Goal: Register for event/course

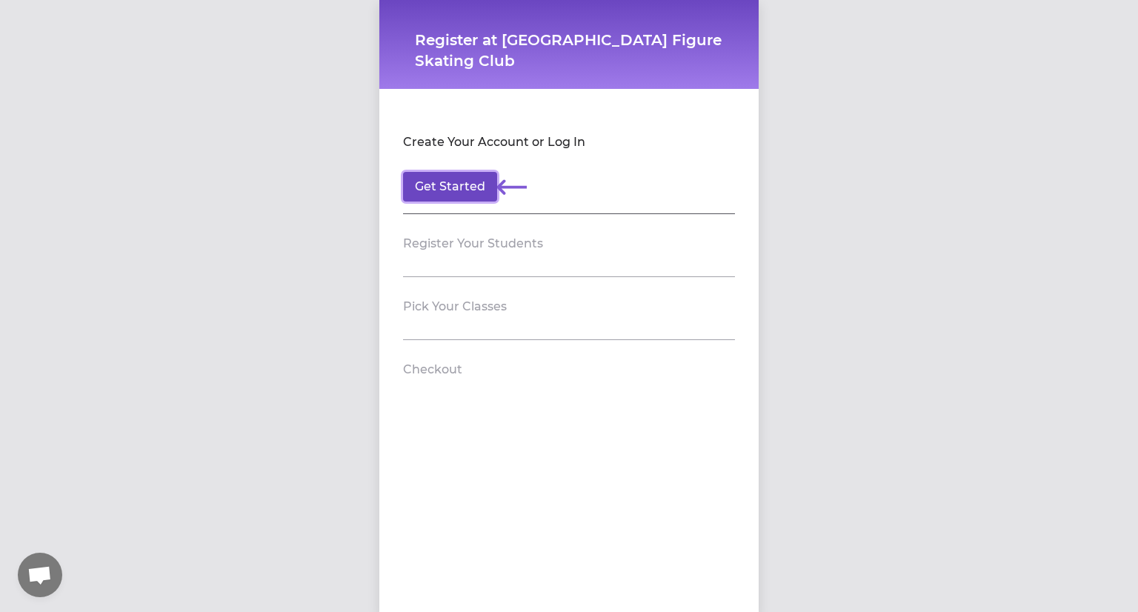
click at [465, 186] on button "Get Started" at bounding box center [450, 187] width 94 height 30
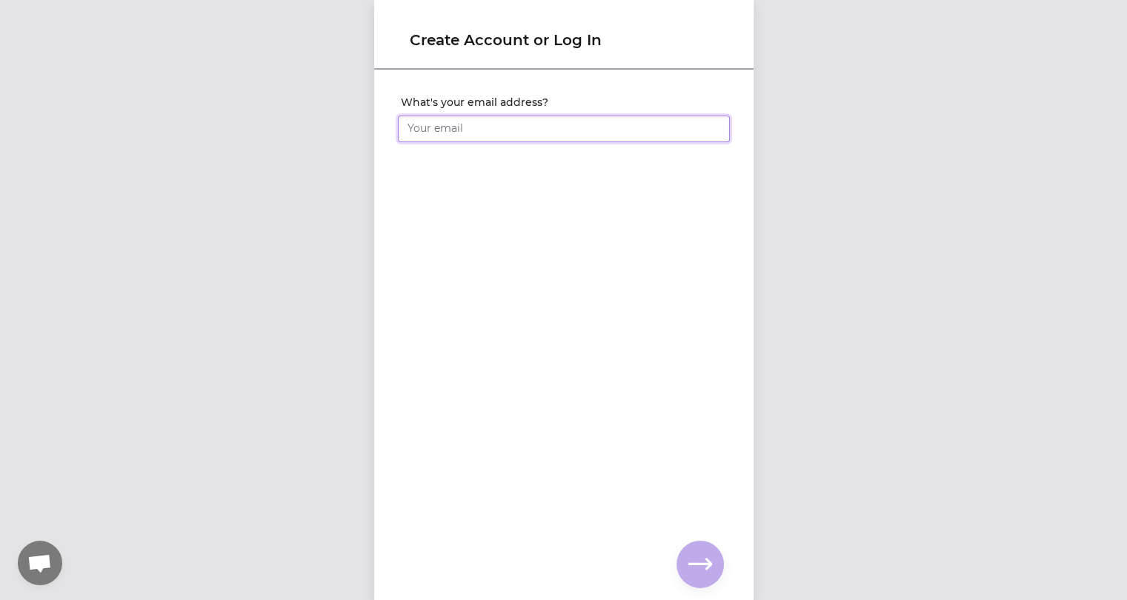
click at [483, 137] on input "What's your email address?" at bounding box center [564, 129] width 332 height 27
type input "[EMAIL_ADDRESS][DOMAIN_NAME]"
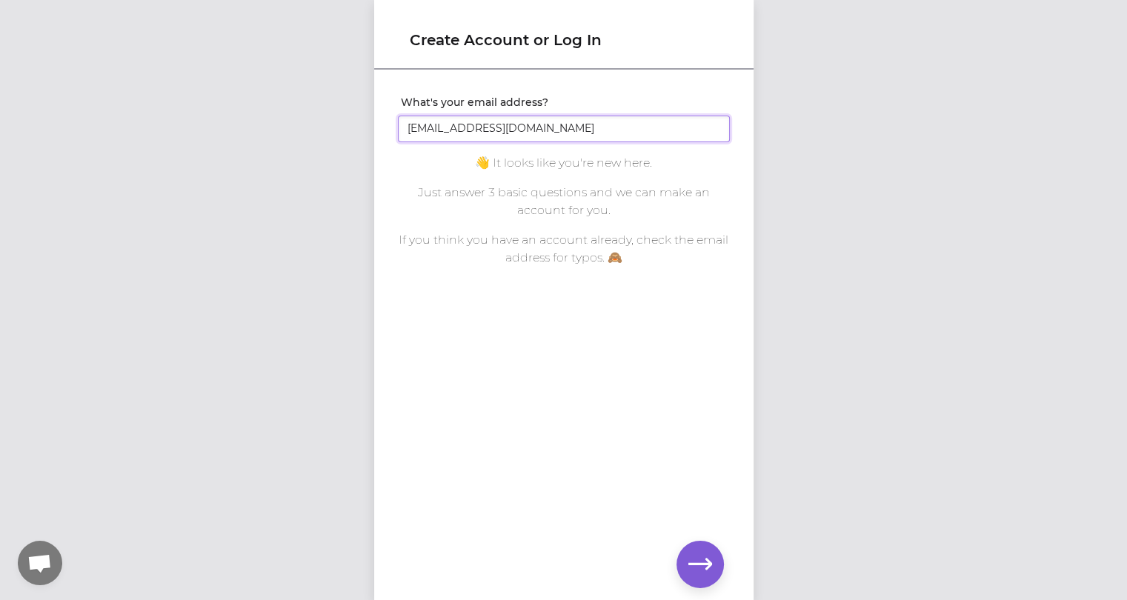
click input "submit" at bounding box center [0, 0] width 0 height 0
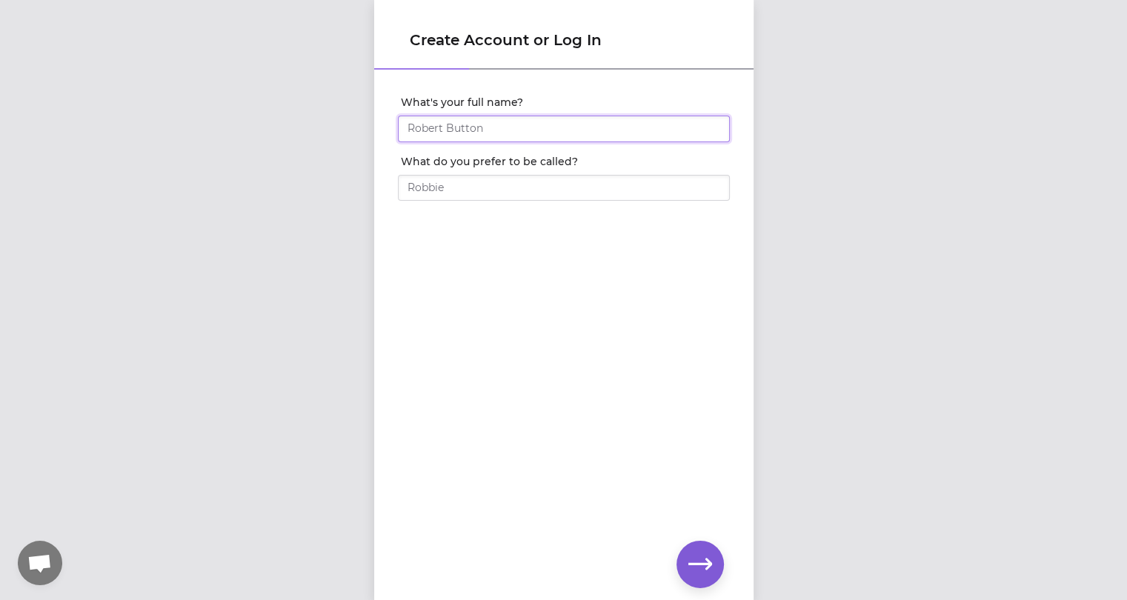
click at [480, 128] on input "What's your full name?" at bounding box center [564, 129] width 332 height 27
type input "j"
type input "[PERSON_NAME]"
click at [492, 188] on input "What do you prefer to be called?" at bounding box center [564, 188] width 332 height 27
type input "[PERSON_NAME]"
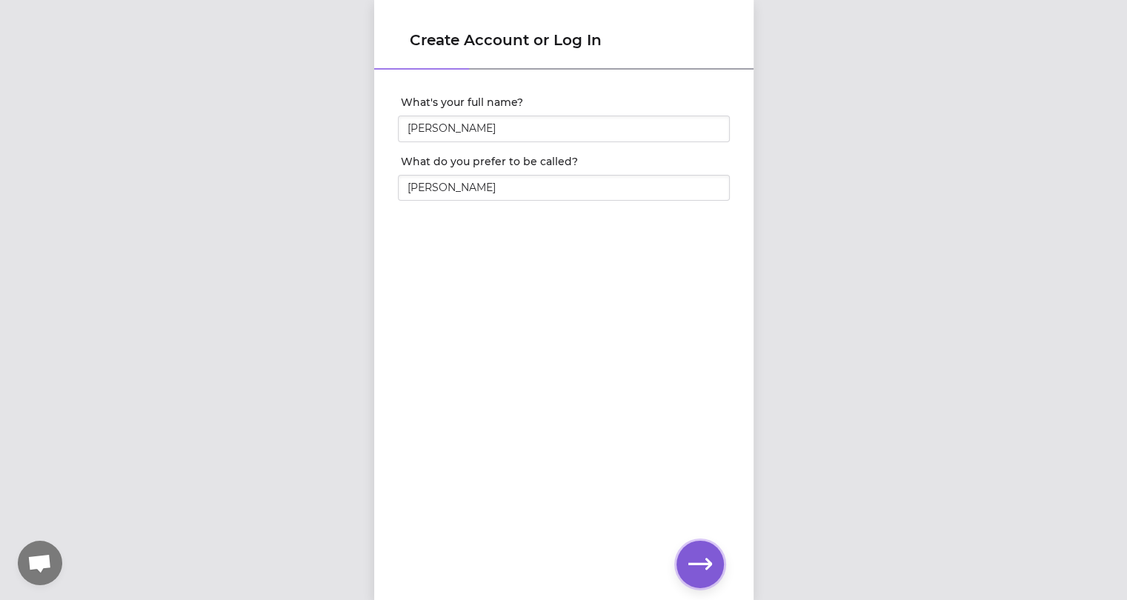
click at [701, 558] on icon "button" at bounding box center [701, 565] width 24 height 24
click at [501, 139] on input "What's your phone number?" at bounding box center [564, 129] width 332 height 27
type input "6"
type input "[PHONE_NUMBER]"
click at [694, 580] on button "button" at bounding box center [700, 564] width 47 height 47
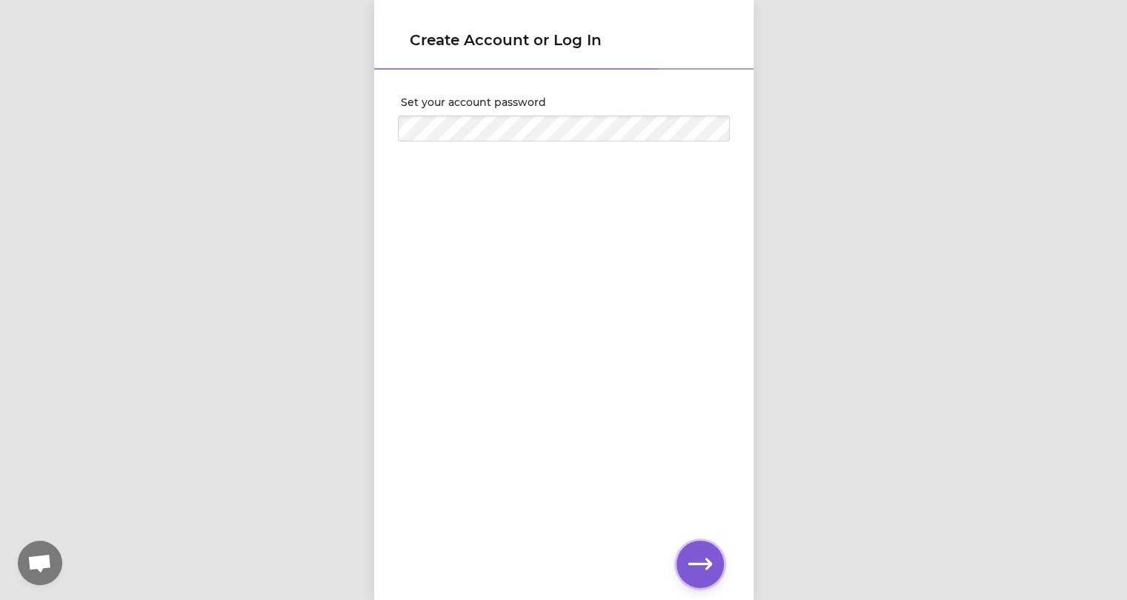
click at [707, 558] on icon "button" at bounding box center [701, 565] width 24 height 24
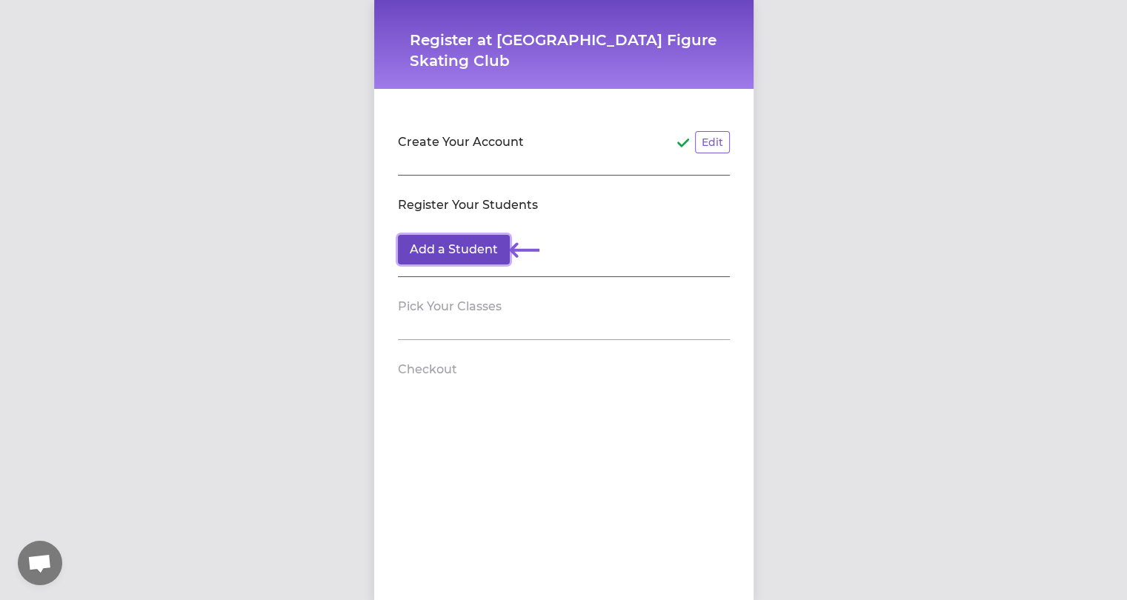
click at [456, 247] on button "Add a Student" at bounding box center [454, 250] width 112 height 30
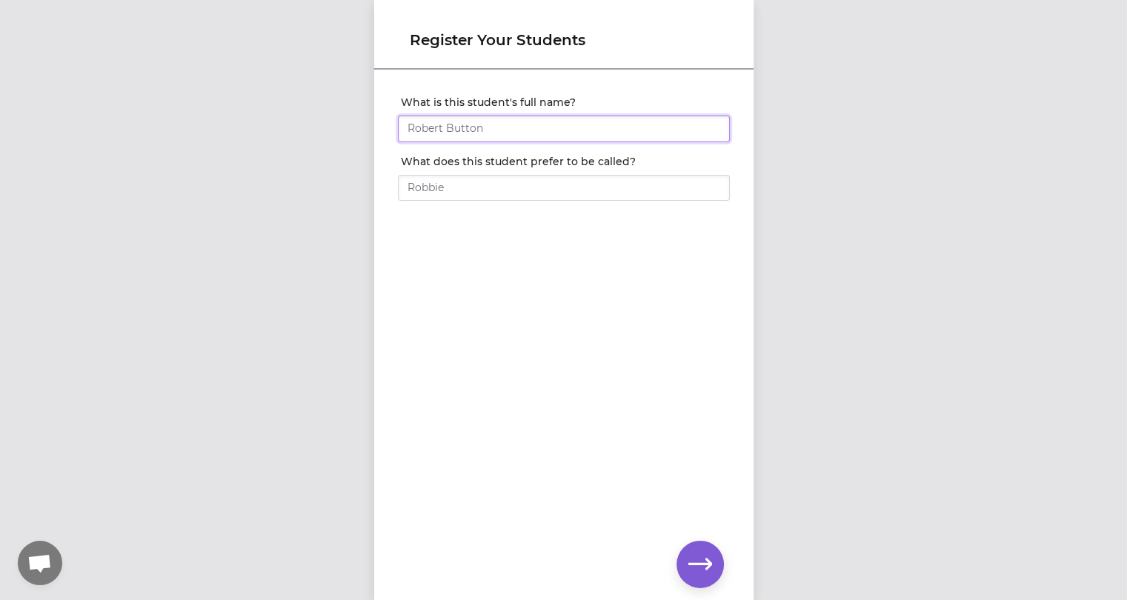
click at [439, 126] on input "What is this student's full name?" at bounding box center [564, 129] width 332 height 27
type input "[PERSON_NAME]"
click at [447, 184] on input "What does this student prefer to be called?" at bounding box center [564, 188] width 332 height 27
type input "[PERSON_NAME]"
click at [700, 570] on icon "button" at bounding box center [701, 565] width 24 height 24
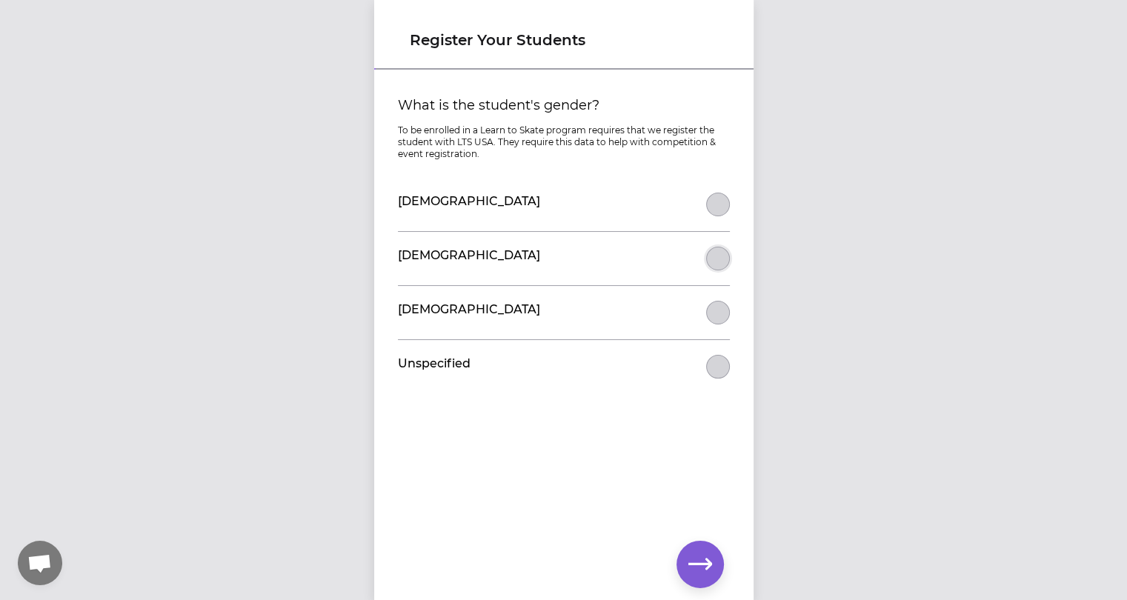
click at [712, 248] on button "What is the student's gender?" at bounding box center [718, 259] width 24 height 24
click at [698, 557] on icon "button" at bounding box center [701, 565] width 24 height 24
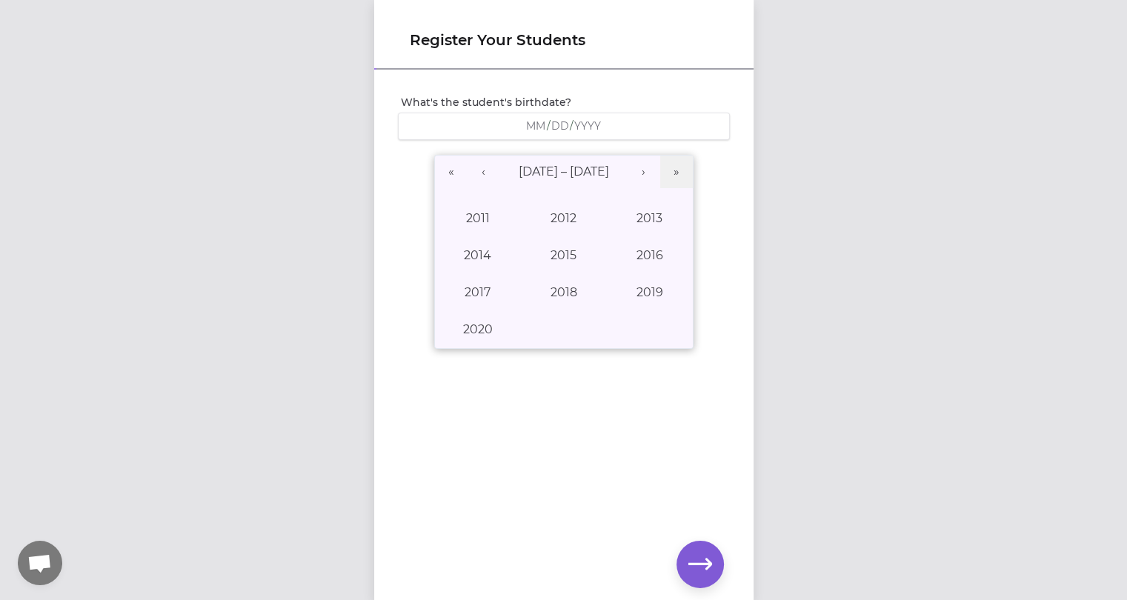
click at [530, 116] on div "/ /" at bounding box center [564, 126] width 332 height 27
click at [503, 125] on div "/ /" at bounding box center [564, 126] width 313 height 14
click at [451, 164] on button "«" at bounding box center [451, 172] width 33 height 33
click at [668, 167] on button "»" at bounding box center [676, 172] width 33 height 33
click at [474, 167] on button "‹" at bounding box center [484, 172] width 33 height 33
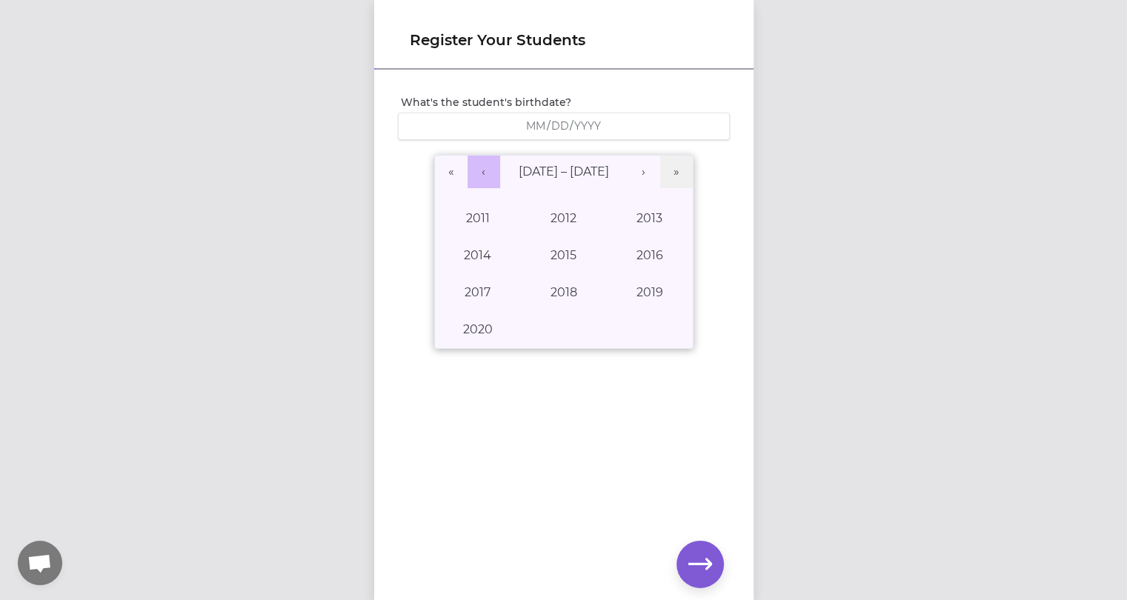
click at [474, 167] on button "‹" at bounding box center [484, 172] width 33 height 33
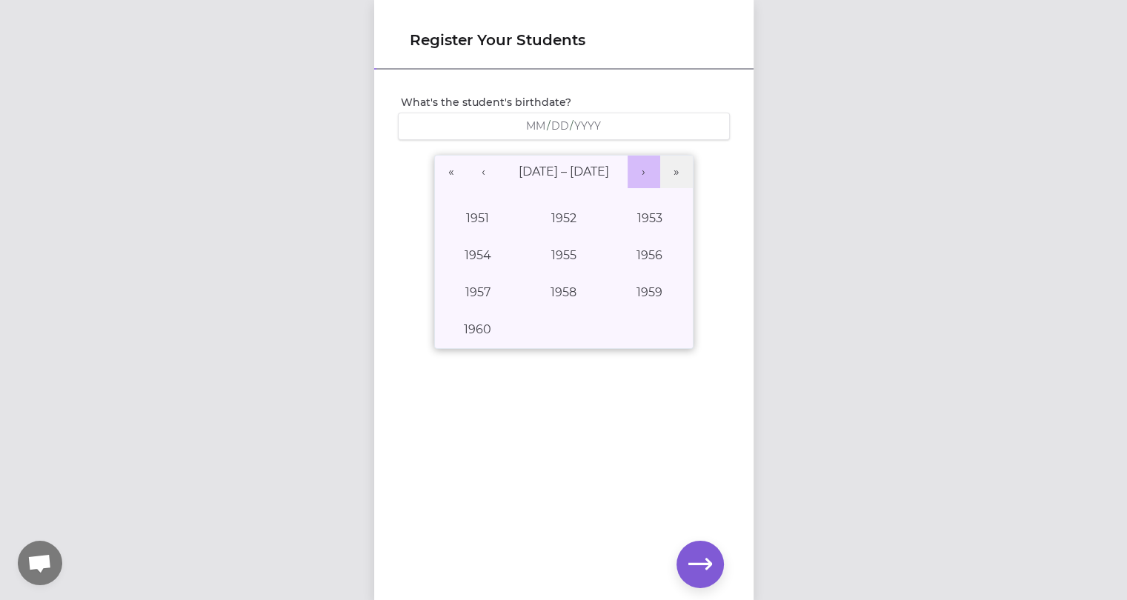
click at [637, 168] on button "›" at bounding box center [644, 172] width 33 height 33
click at [572, 282] on button "1968" at bounding box center [563, 292] width 86 height 37
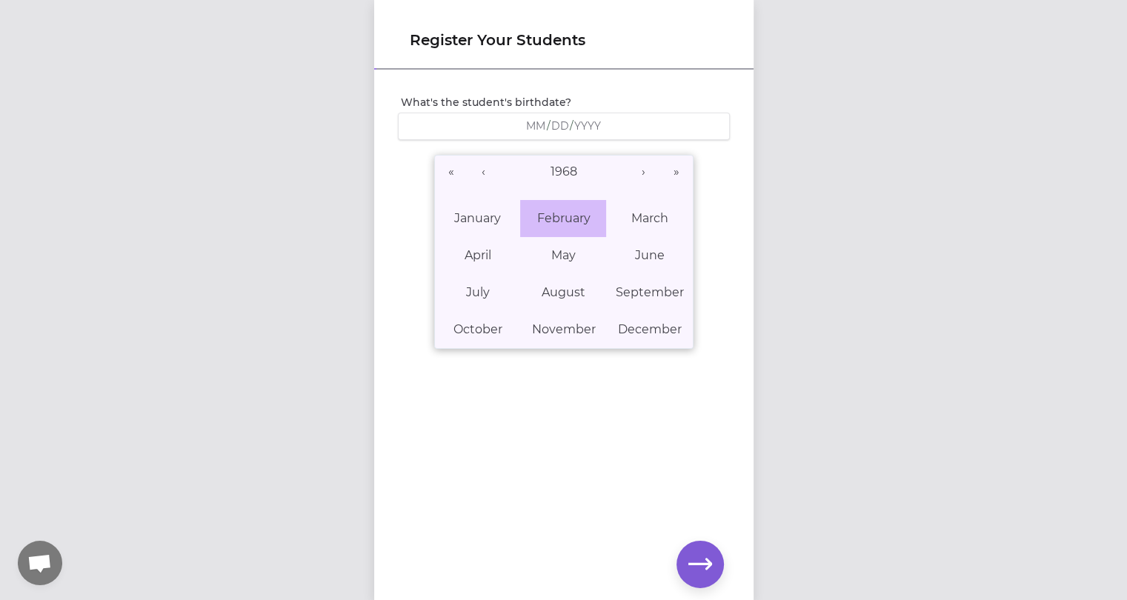
click at [559, 215] on abbr "February" at bounding box center [563, 218] width 53 height 14
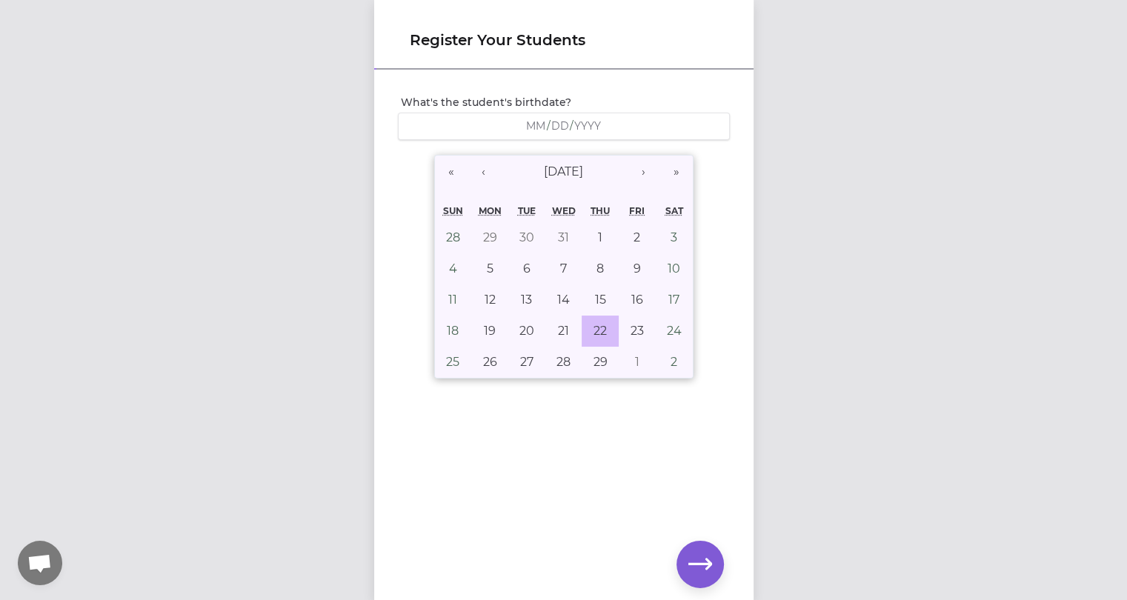
click at [600, 328] on abbr "22" at bounding box center [600, 331] width 13 height 14
type input "[DATE]"
type input "2"
type input "22"
type input "1968"
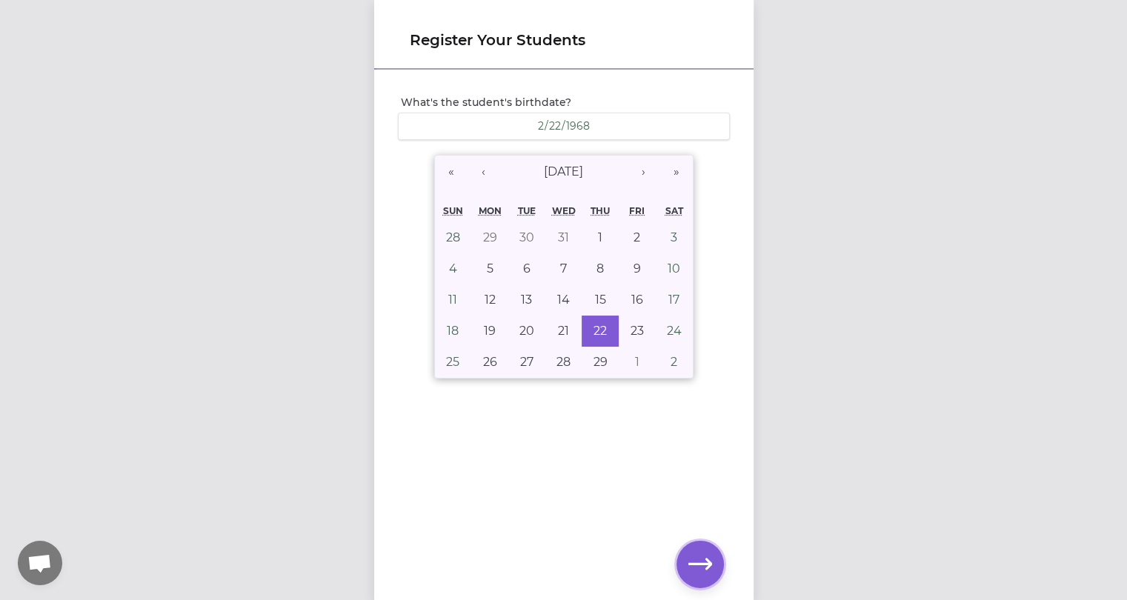
click at [703, 559] on icon "button" at bounding box center [701, 565] width 24 height 24
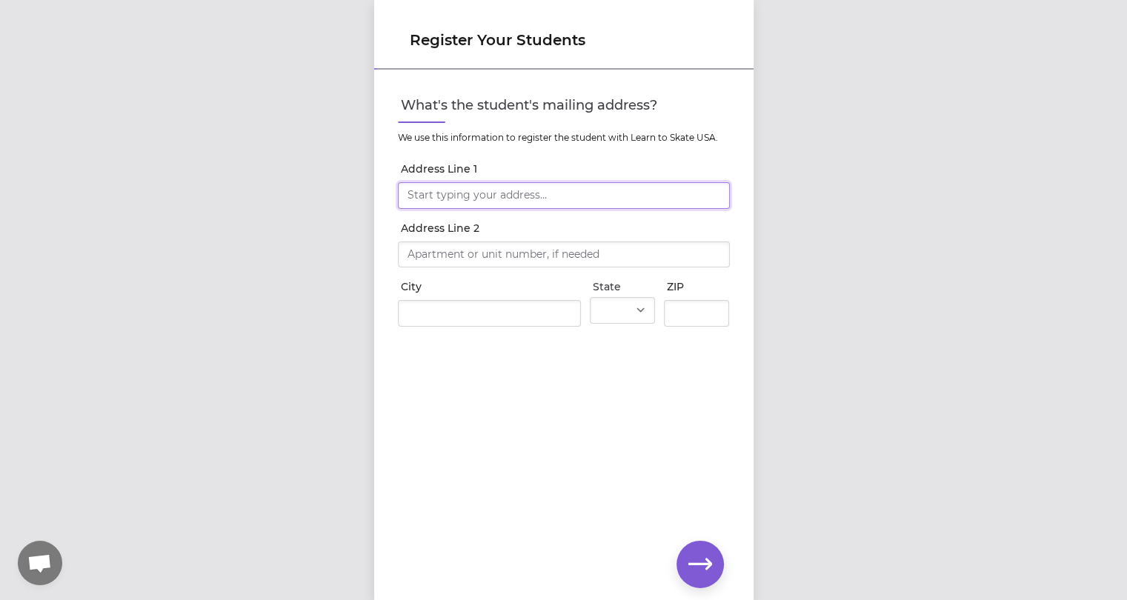
click at [445, 196] on input "Address Line 1" at bounding box center [564, 195] width 332 height 27
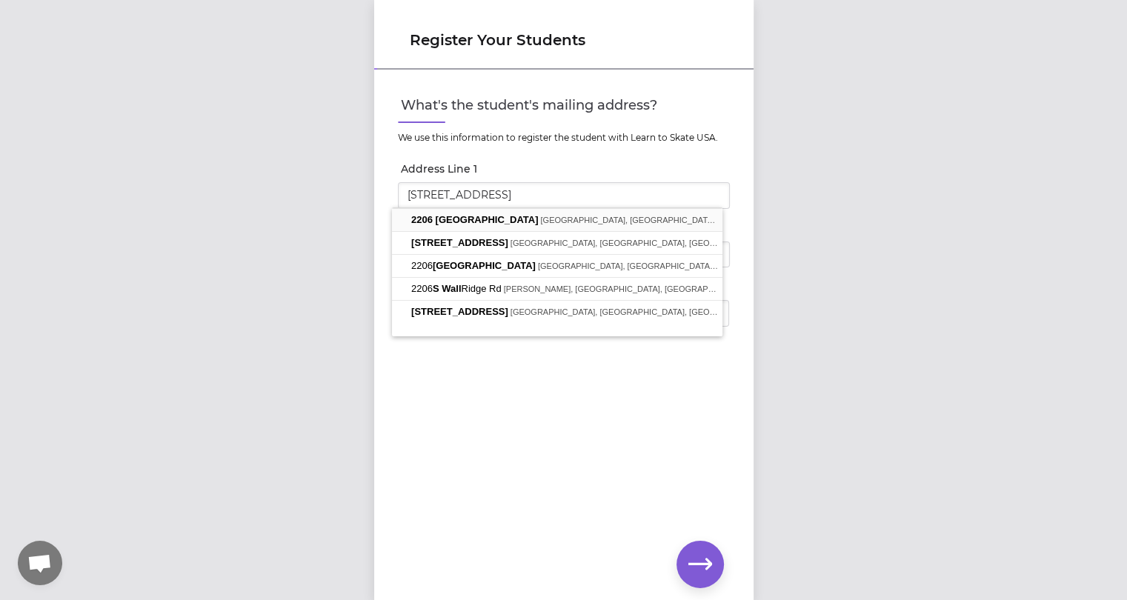
type input "[STREET_ADDRESS]"
type input "[GEOGRAPHIC_DATA]"
select select "WA"
type input "99203"
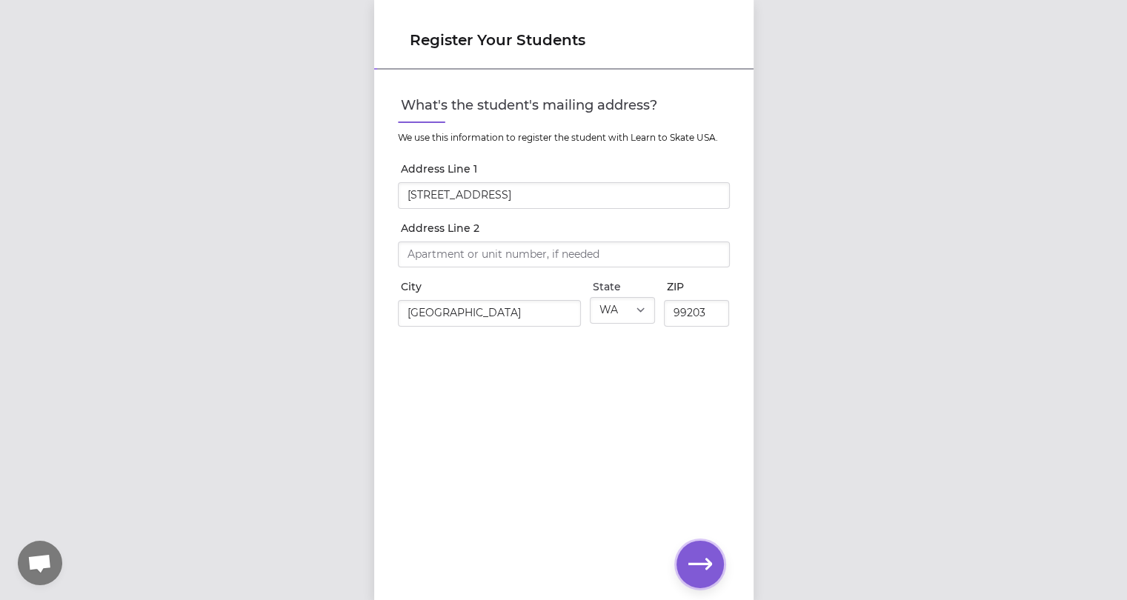
click at [703, 558] on icon "button" at bounding box center [701, 565] width 24 height 24
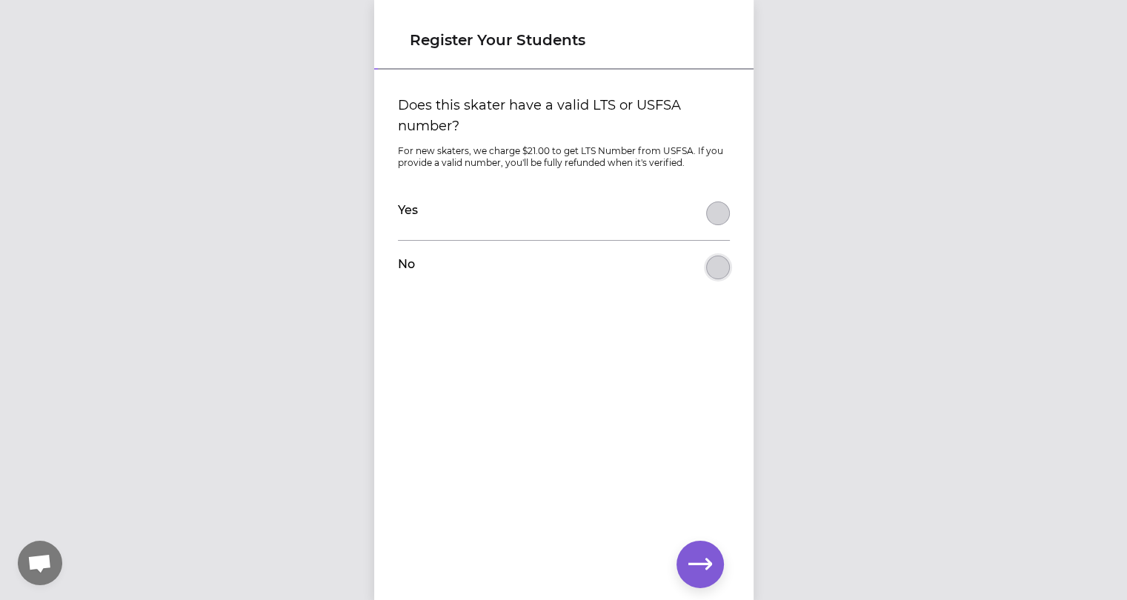
click at [719, 271] on button "Does this skater have a valid LTS or USFSA number?" at bounding box center [718, 268] width 24 height 24
click at [703, 568] on icon "button" at bounding box center [701, 565] width 24 height 24
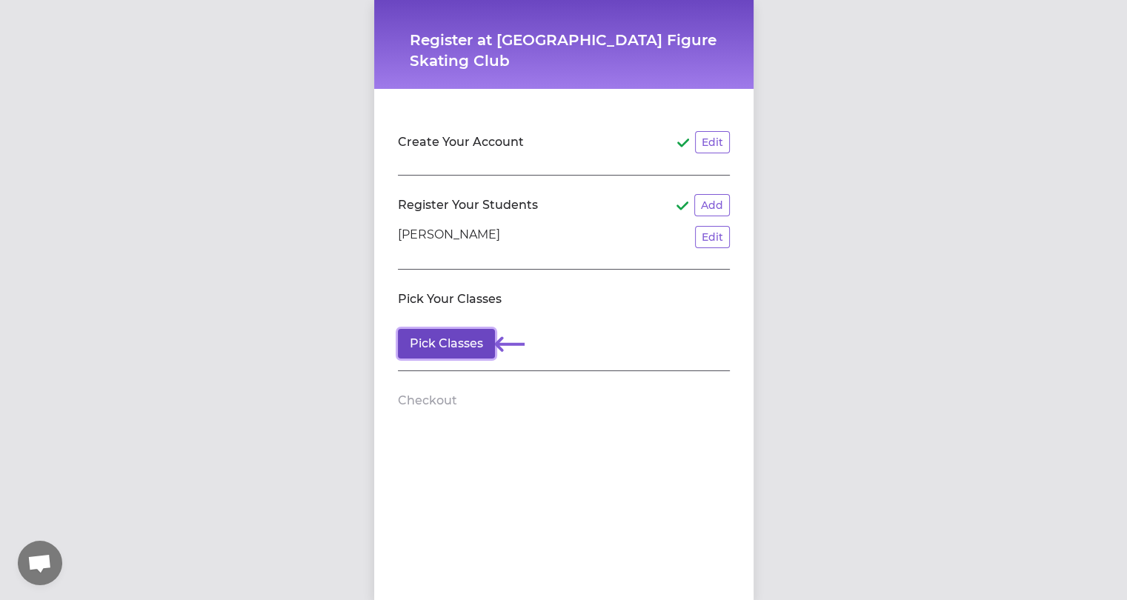
click at [454, 342] on button "Pick Classes" at bounding box center [446, 344] width 97 height 30
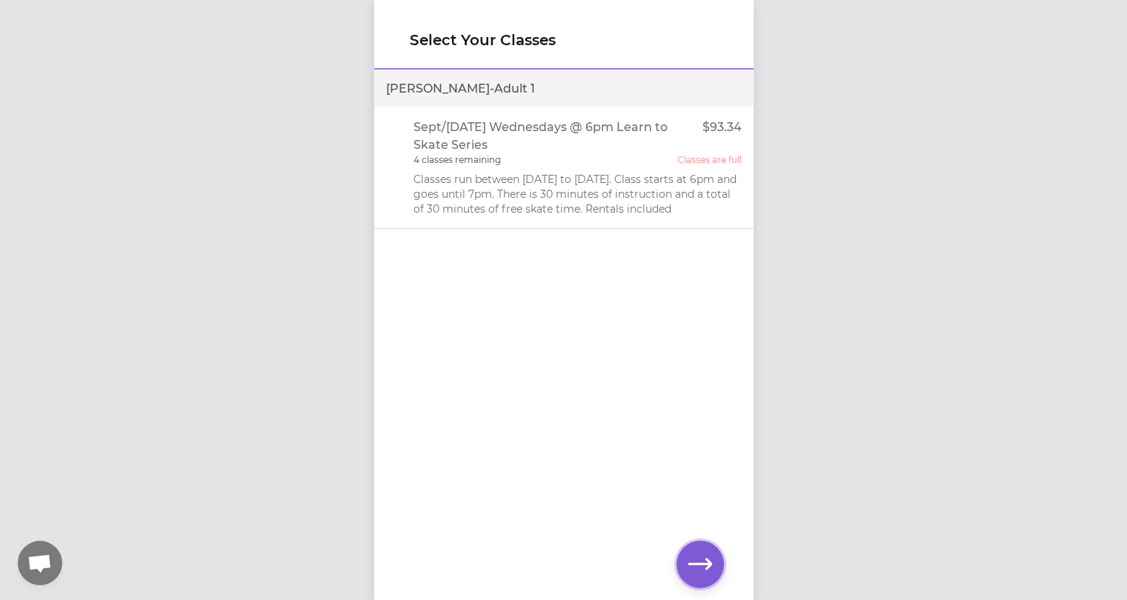
click at [706, 569] on icon "button" at bounding box center [701, 564] width 24 height 11
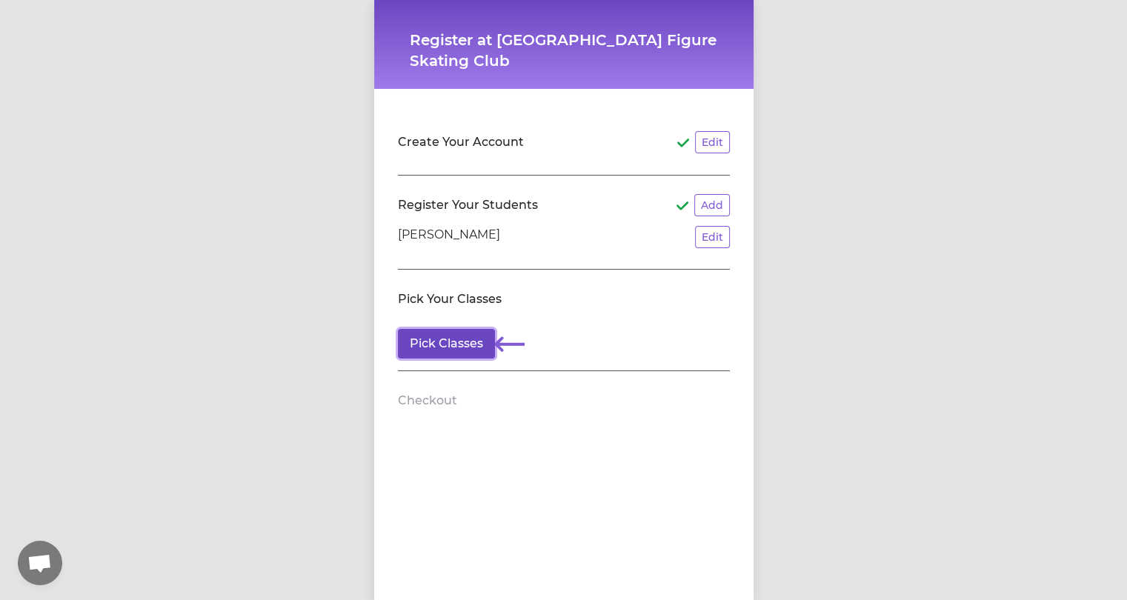
click at [431, 341] on button "Pick Classes" at bounding box center [446, 344] width 97 height 30
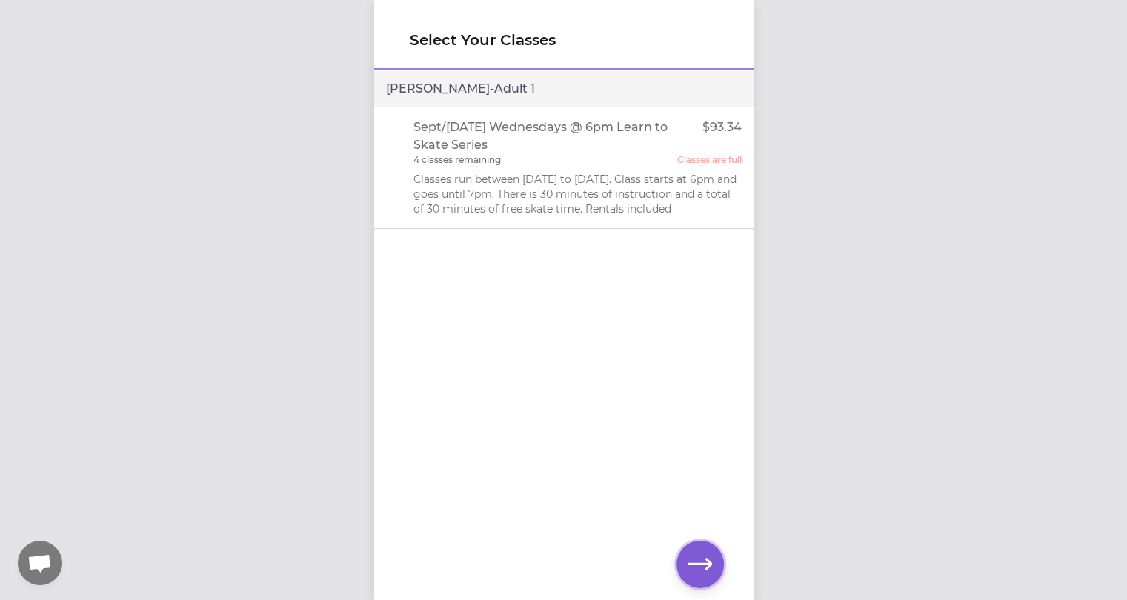
click at [701, 566] on icon "button" at bounding box center [701, 565] width 24 height 24
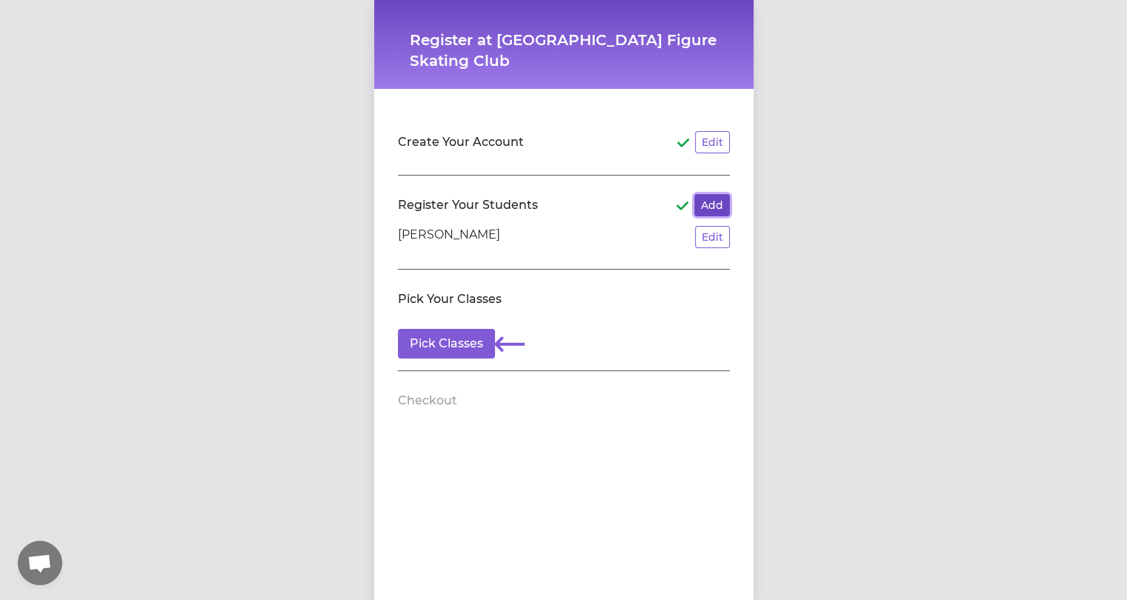
click at [712, 208] on button "Add" at bounding box center [712, 205] width 36 height 22
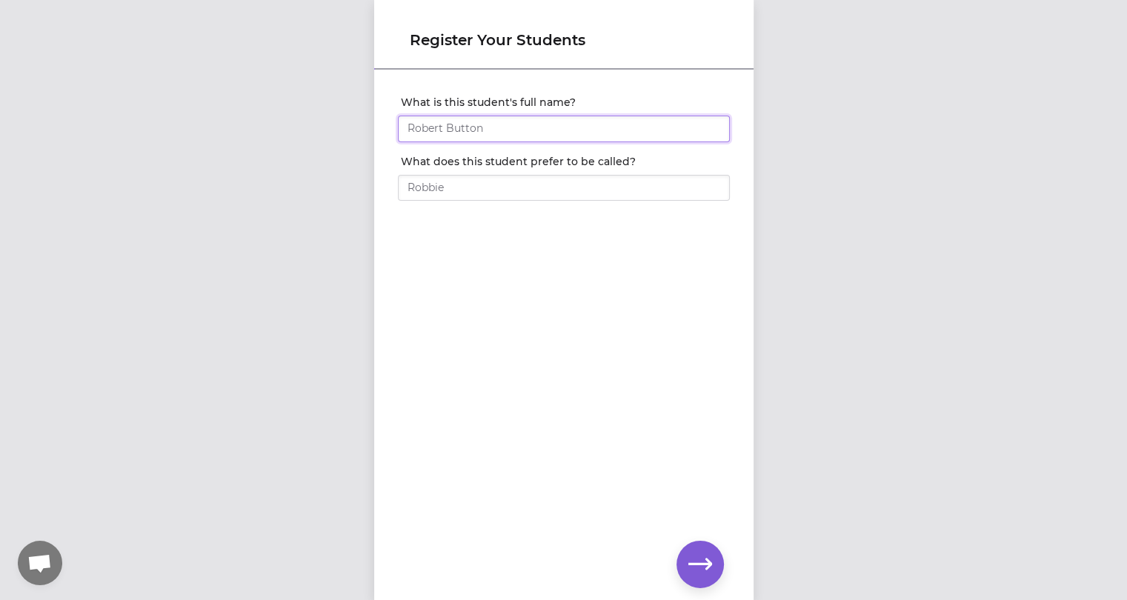
click at [557, 128] on input "What is this student's full name?" at bounding box center [564, 129] width 332 height 27
type input "[PERSON_NAME]"
click at [520, 187] on input "What does this student prefer to be called?" at bounding box center [564, 188] width 332 height 27
type input "[PERSON_NAME]"
click at [697, 557] on icon "button" at bounding box center [701, 565] width 24 height 24
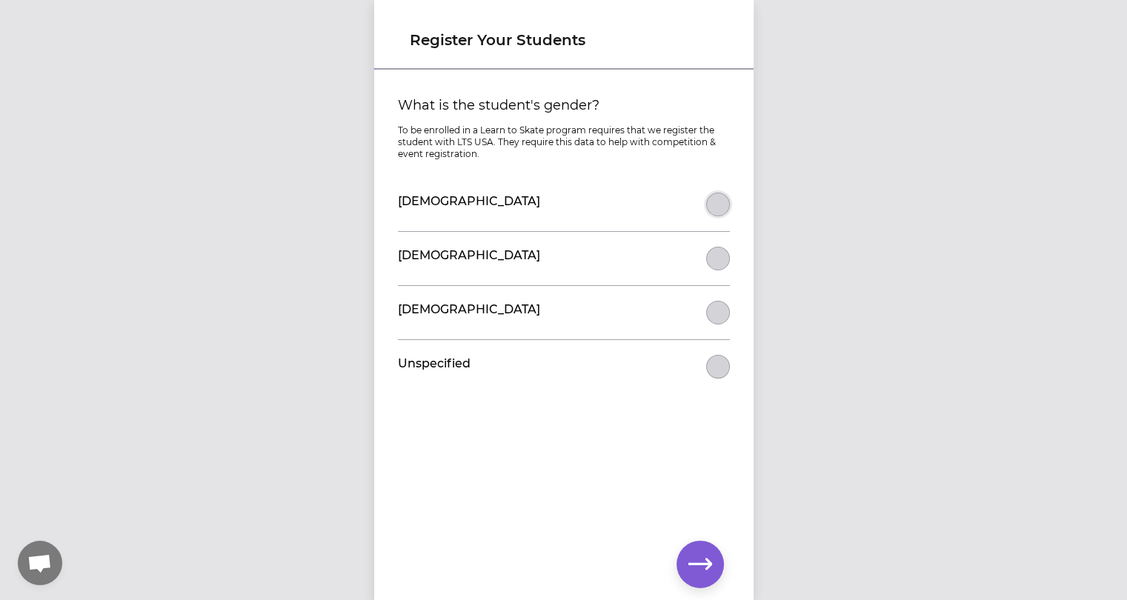
click at [715, 205] on button "What is the student's gender?" at bounding box center [718, 205] width 24 height 24
click at [699, 565] on icon "button" at bounding box center [701, 564] width 24 height 11
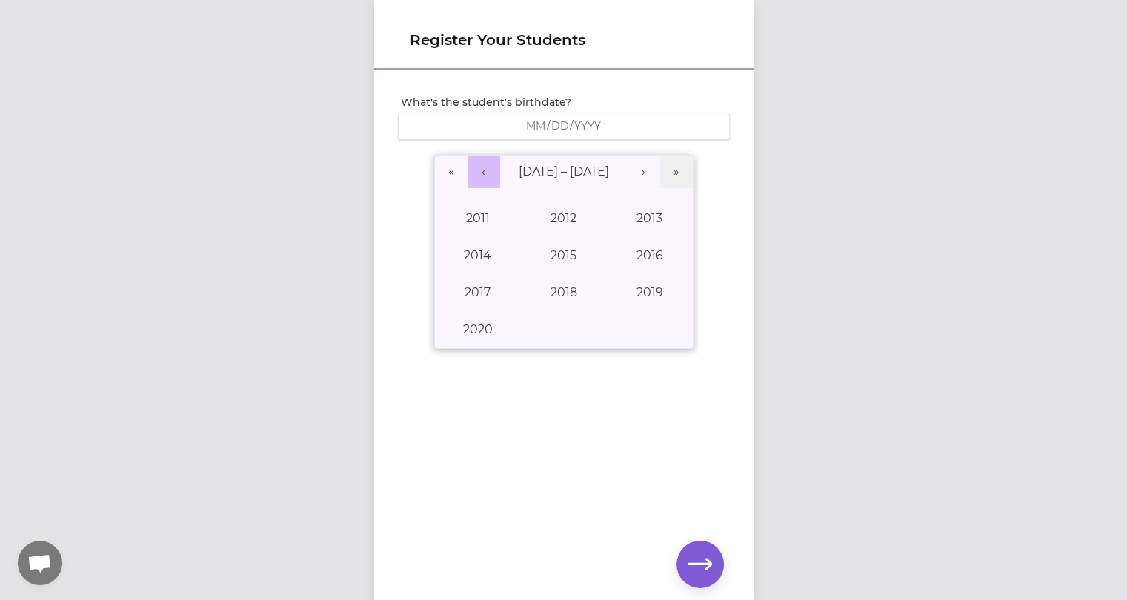
click at [477, 167] on button "‹" at bounding box center [484, 172] width 33 height 33
click at [474, 252] on button "1974" at bounding box center [478, 255] width 86 height 37
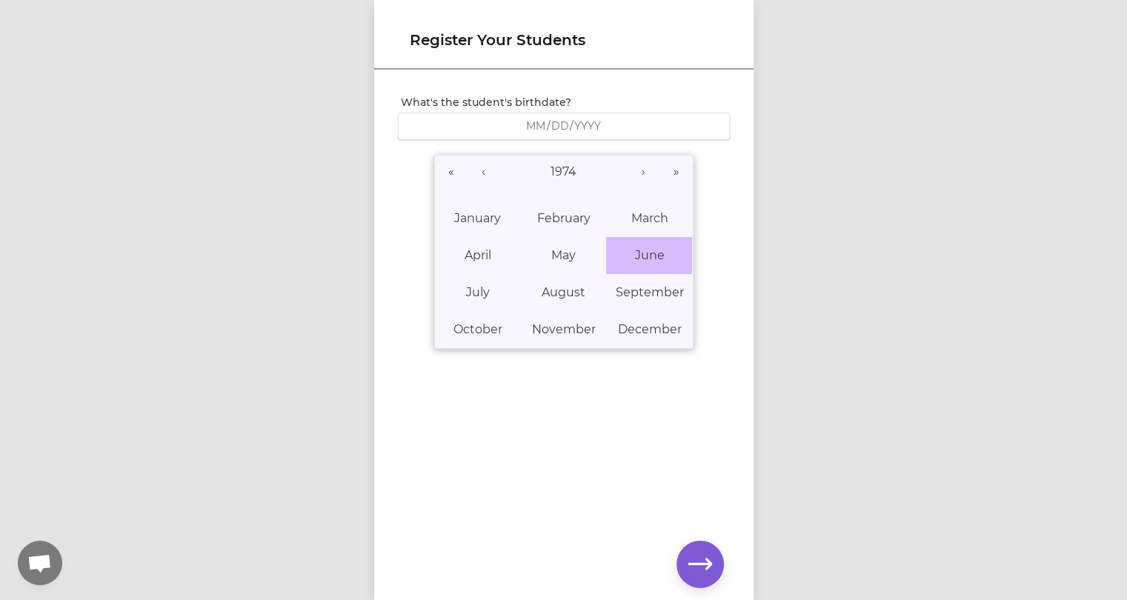
click at [634, 253] on abbr "June" at bounding box center [649, 255] width 30 height 14
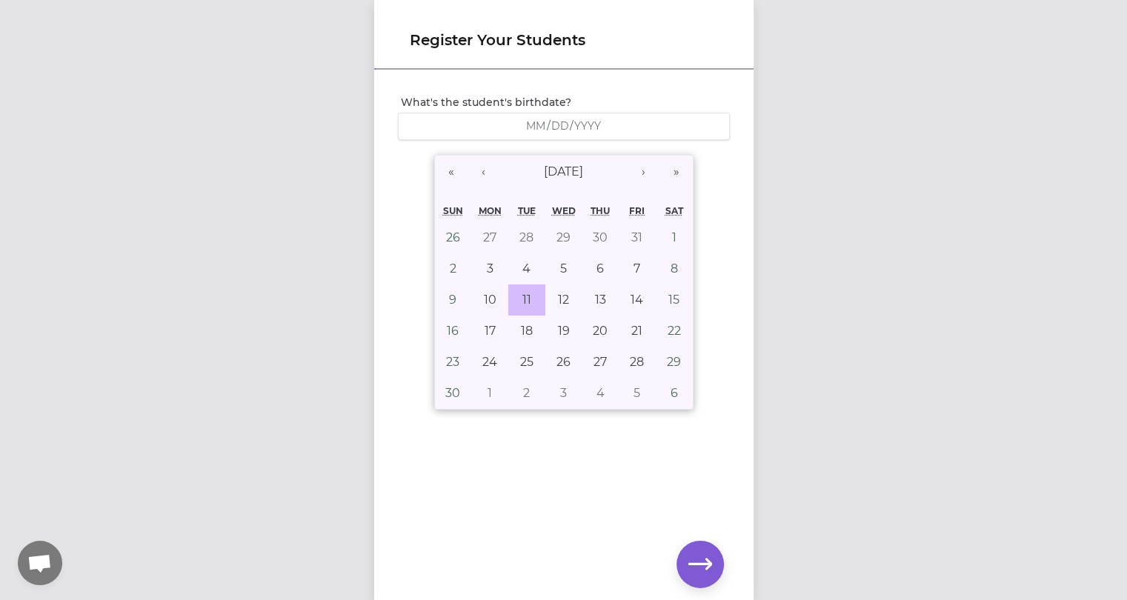
click at [523, 294] on abbr "11" at bounding box center [527, 300] width 9 height 14
type input "[DATE]"
type input "6"
type input "11"
type input "1974"
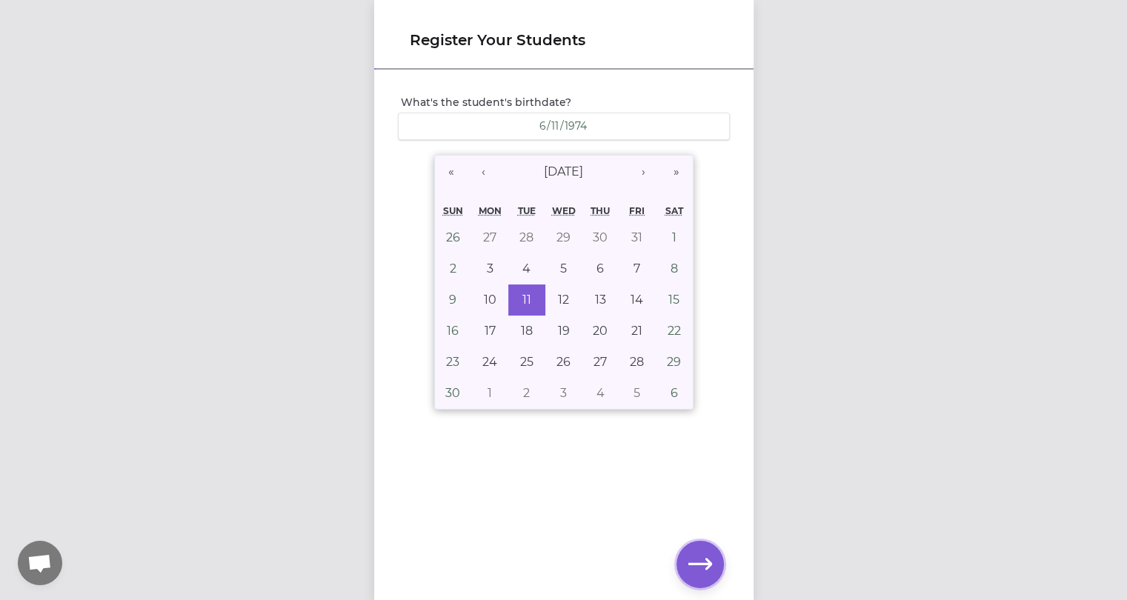
click at [700, 555] on icon "button" at bounding box center [701, 565] width 24 height 24
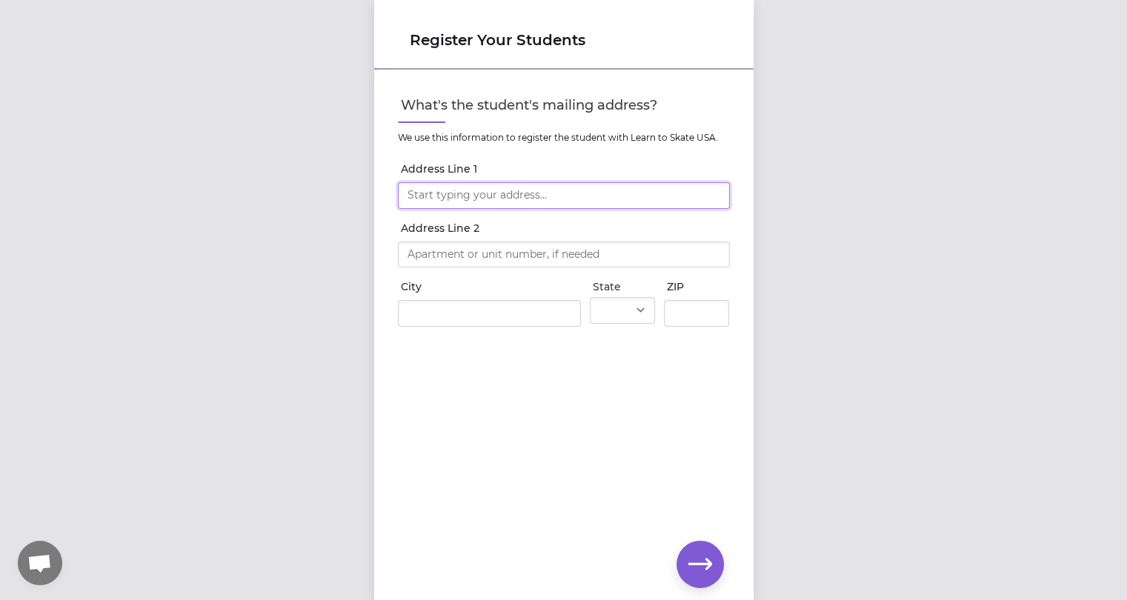
click at [470, 193] on input "Address Line 1" at bounding box center [564, 195] width 332 height 27
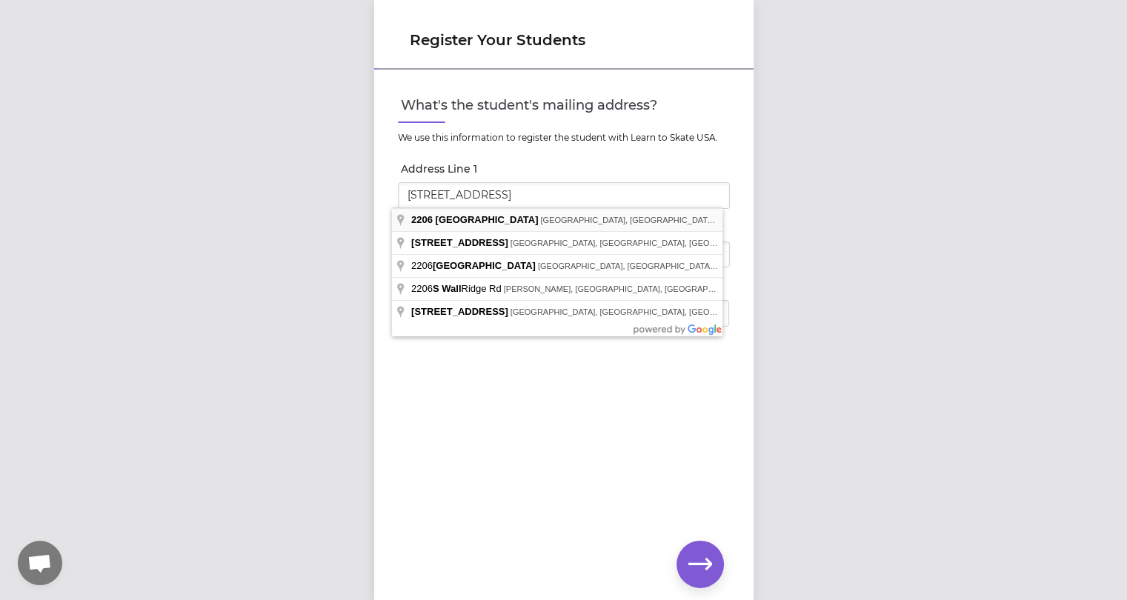
type input "[STREET_ADDRESS]"
type input "[GEOGRAPHIC_DATA]"
select select "WA"
type input "99203"
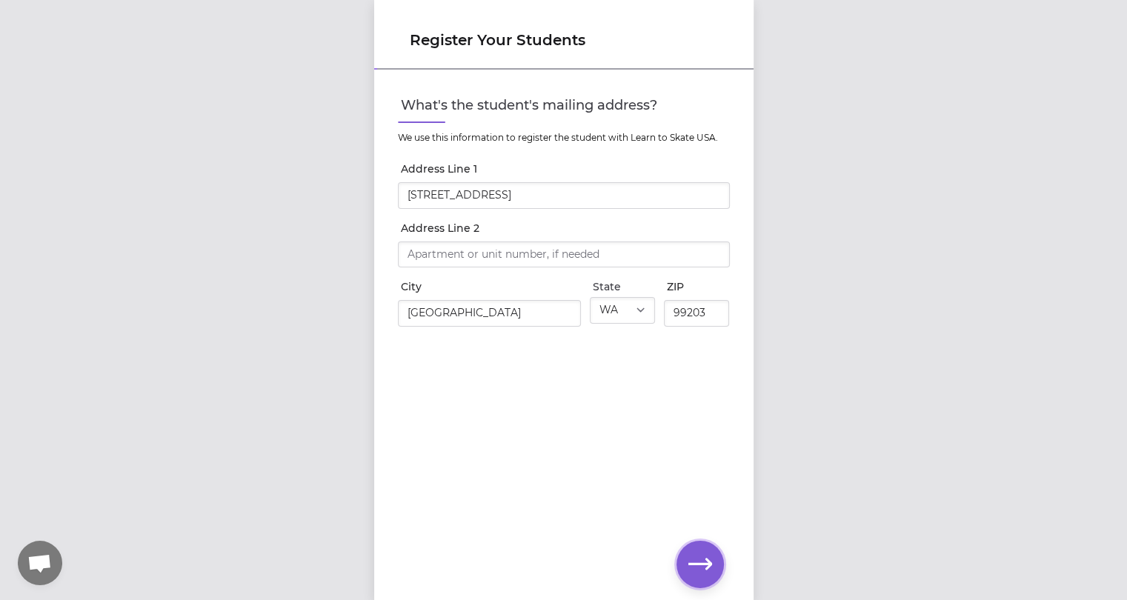
click at [703, 570] on icon "button" at bounding box center [701, 565] width 24 height 24
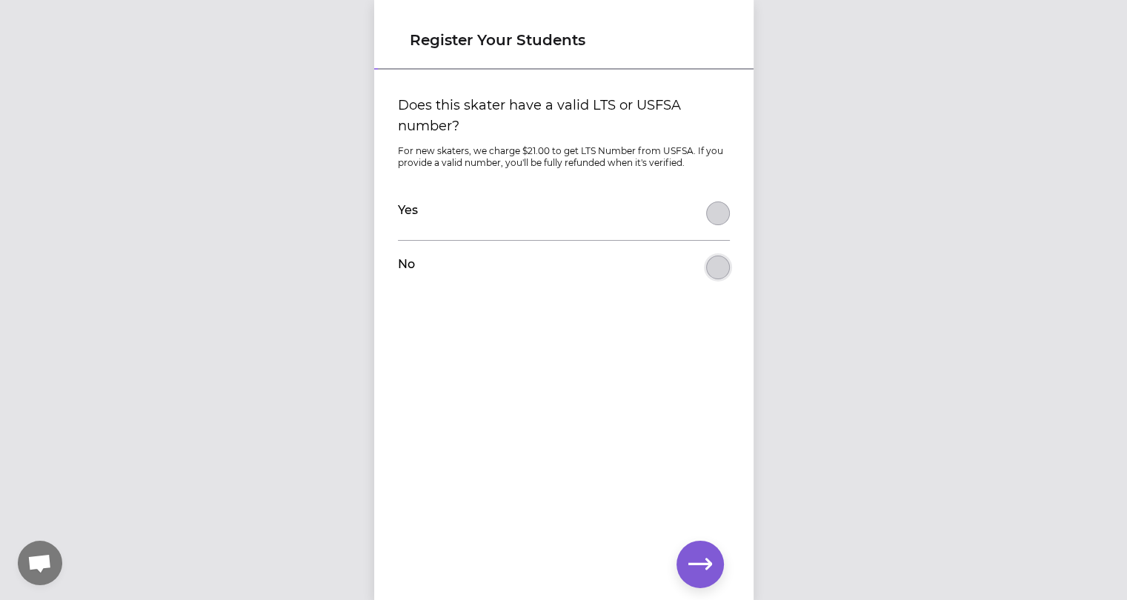
click at [710, 271] on button "Does this skater have a valid LTS or USFSA number?" at bounding box center [718, 268] width 24 height 24
click at [704, 556] on icon "button" at bounding box center [701, 565] width 24 height 24
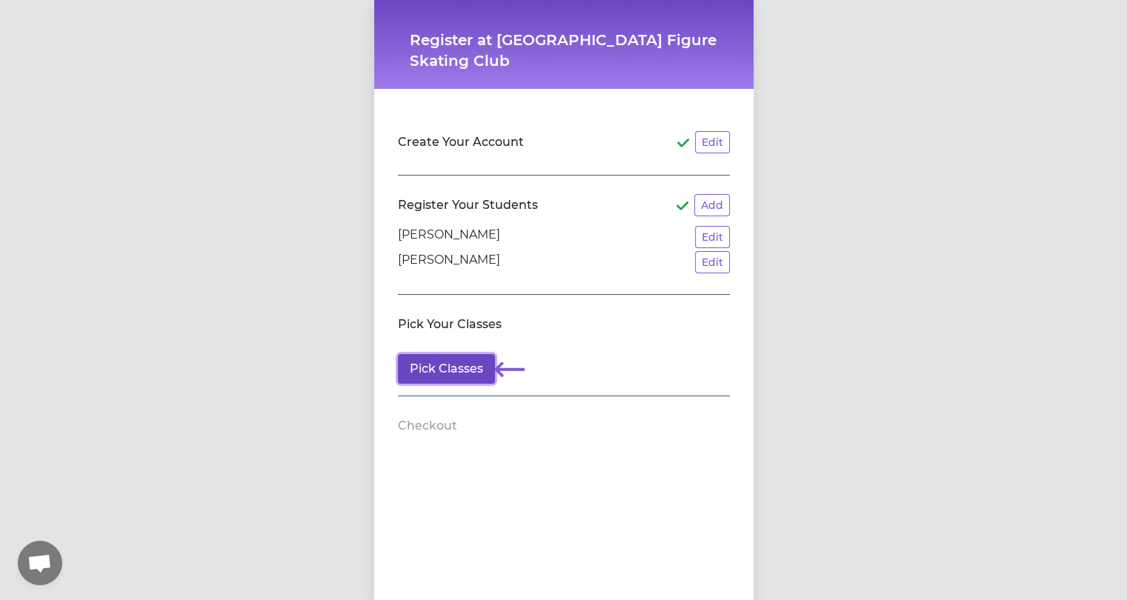
click at [439, 368] on button "Pick Classes" at bounding box center [446, 369] width 97 height 30
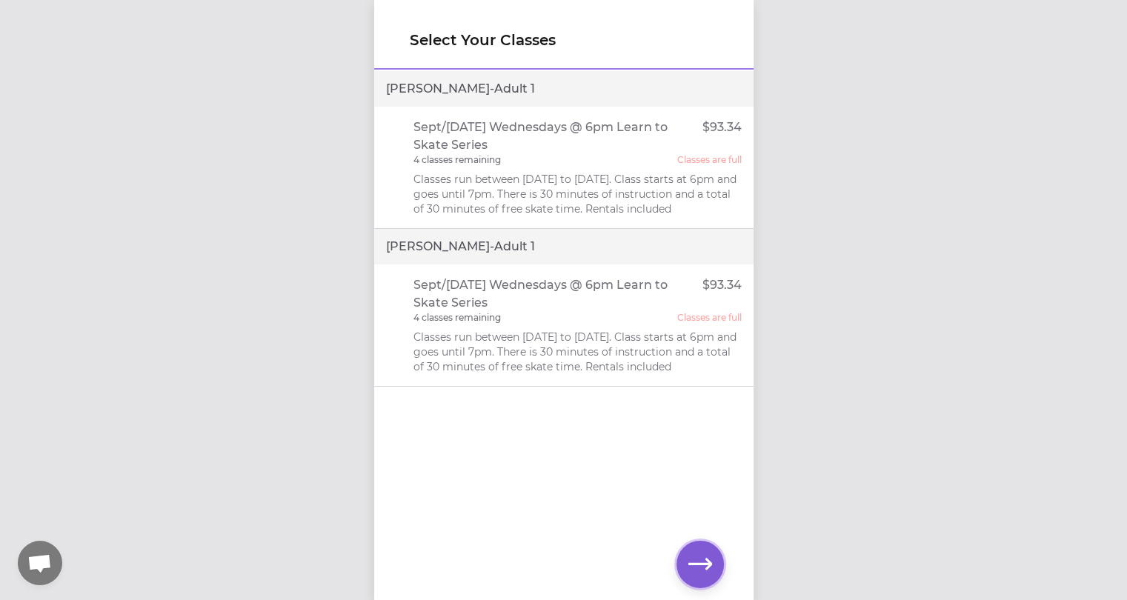
click at [697, 563] on icon "button" at bounding box center [701, 564] width 24 height 11
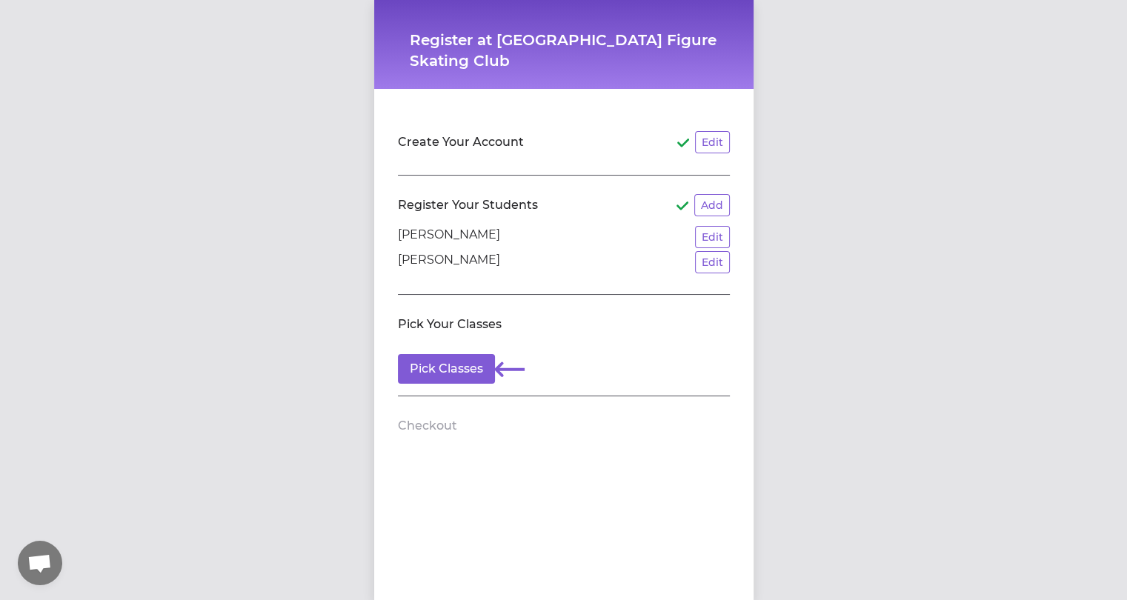
click at [415, 431] on h2 "Checkout" at bounding box center [427, 426] width 59 height 18
click at [434, 363] on button "Pick Classes" at bounding box center [446, 369] width 97 height 30
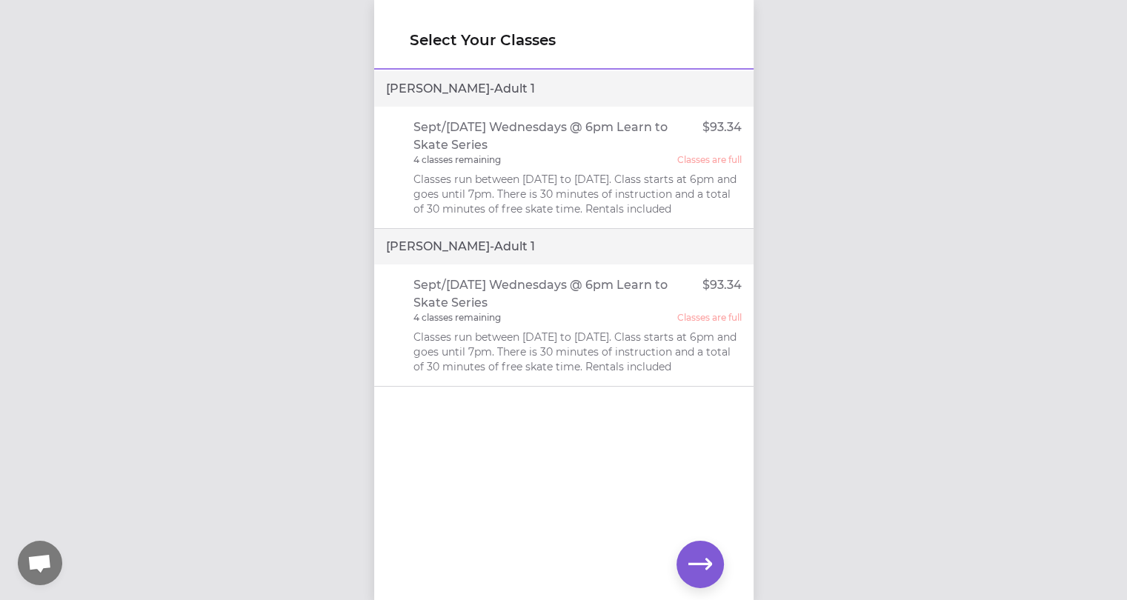
click at [535, 167] on div "Sept/[DATE] Wednesdays @ 6pm Learn to Skate Series $93.34 4 classes remaining C…" at bounding box center [578, 168] width 328 height 98
click at [536, 141] on p "Sept/[DATE] Wednesdays @ 6pm Learn to Skate Series" at bounding box center [558, 137] width 289 height 36
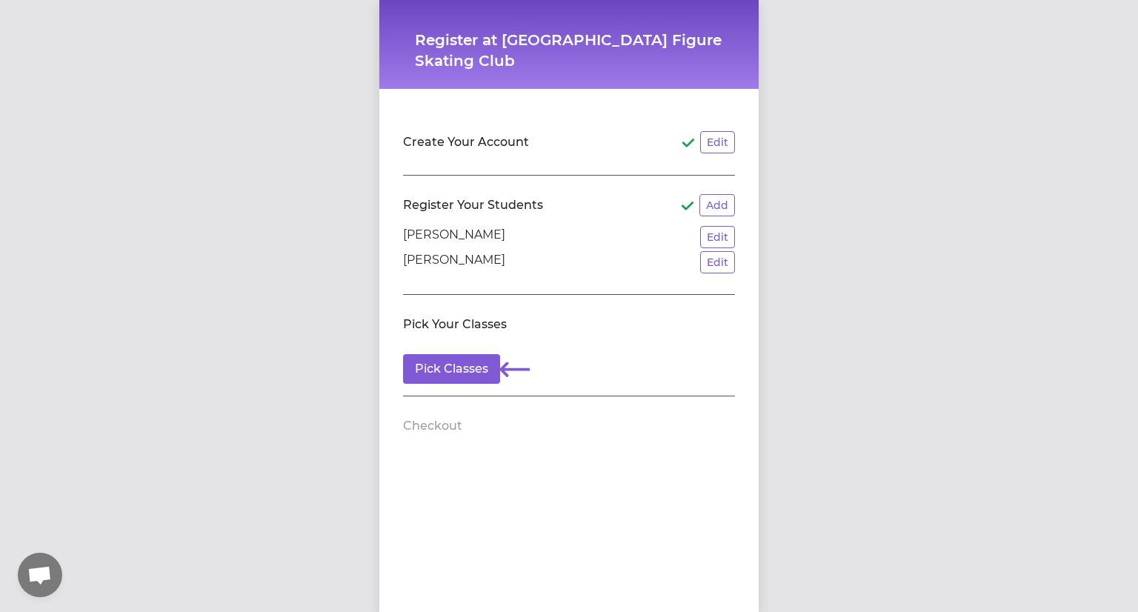
click at [145, 360] on div "Register at Lilac City Figure Skating Club Create Your Account Edit Register Yo…" at bounding box center [569, 306] width 1138 height 612
click at [39, 570] on span "Open chat" at bounding box center [39, 576] width 24 height 21
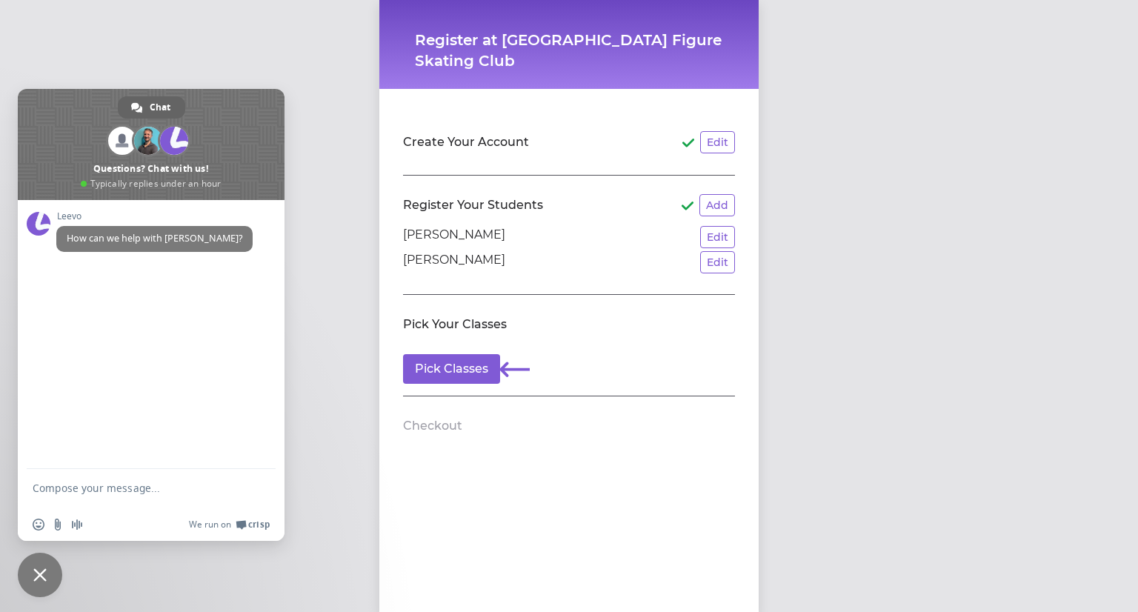
click at [1013, 194] on div "Register at Lilac City Figure Skating Club Create Your Account Edit Register Yo…" at bounding box center [569, 306] width 1138 height 612
click at [160, 124] on span at bounding box center [151, 144] width 267 height 111
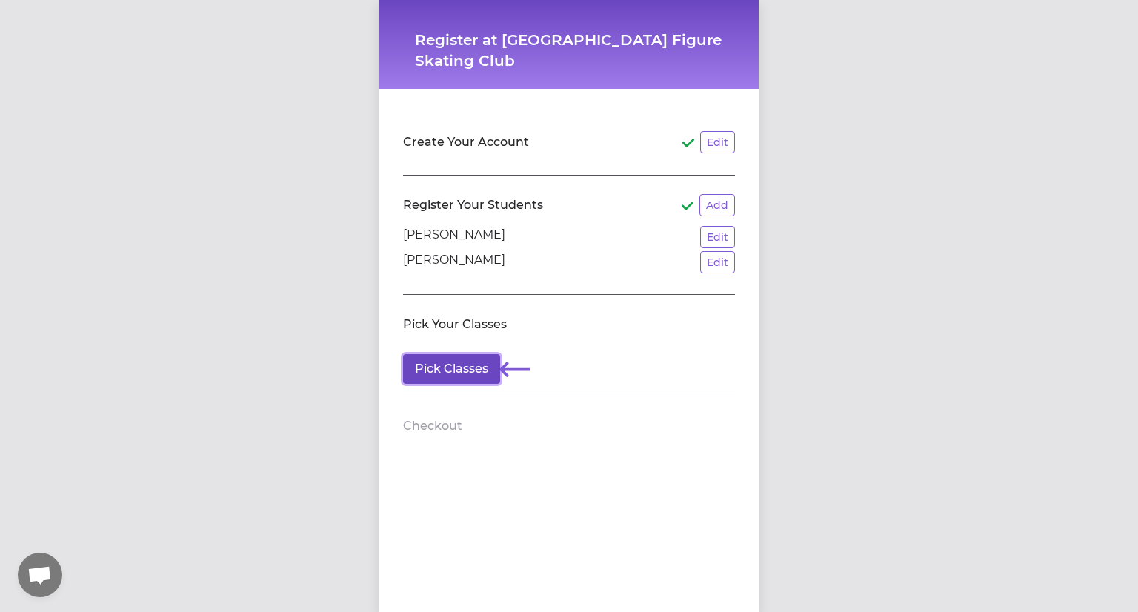
click at [459, 362] on button "Pick Classes" at bounding box center [451, 369] width 97 height 30
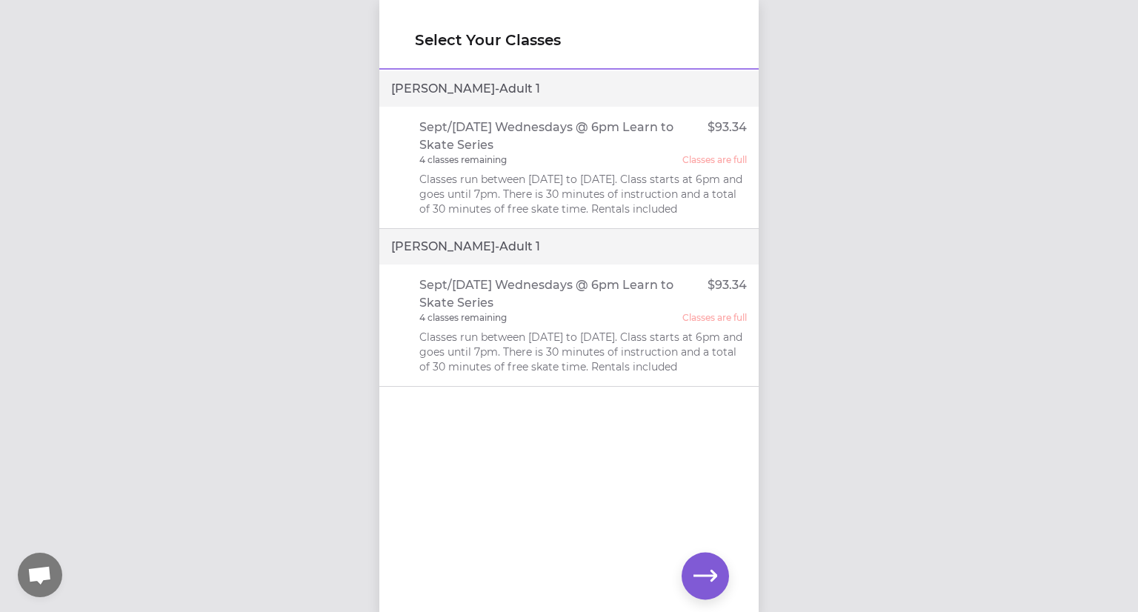
click at [48, 570] on span "Open chat" at bounding box center [39, 576] width 24 height 21
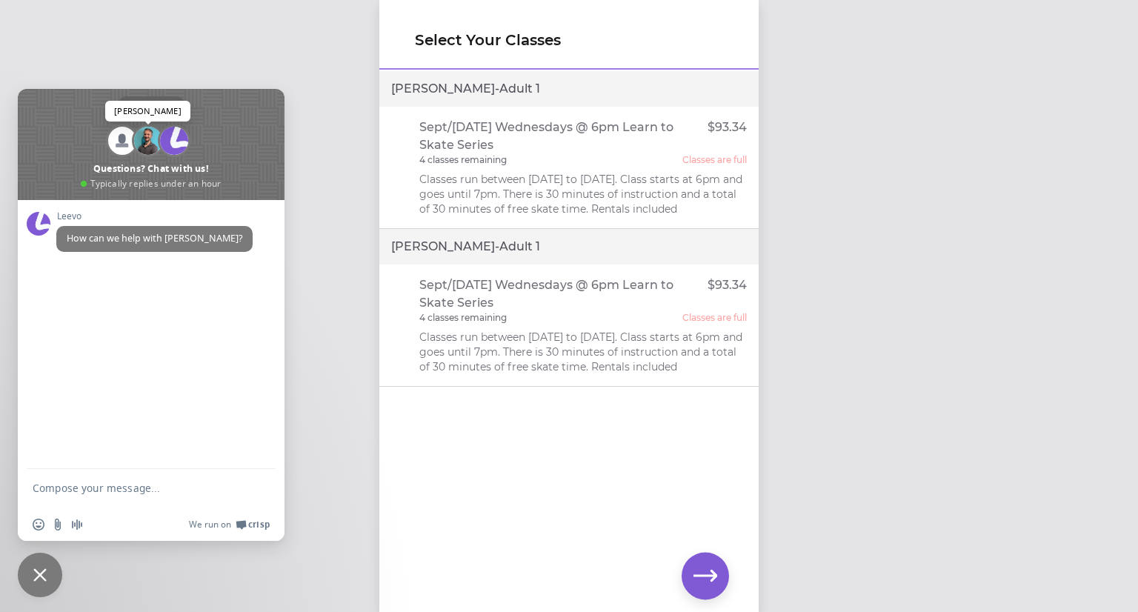
click at [147, 140] on span at bounding box center [148, 141] width 28 height 28
